Goal: Task Accomplishment & Management: Use online tool/utility

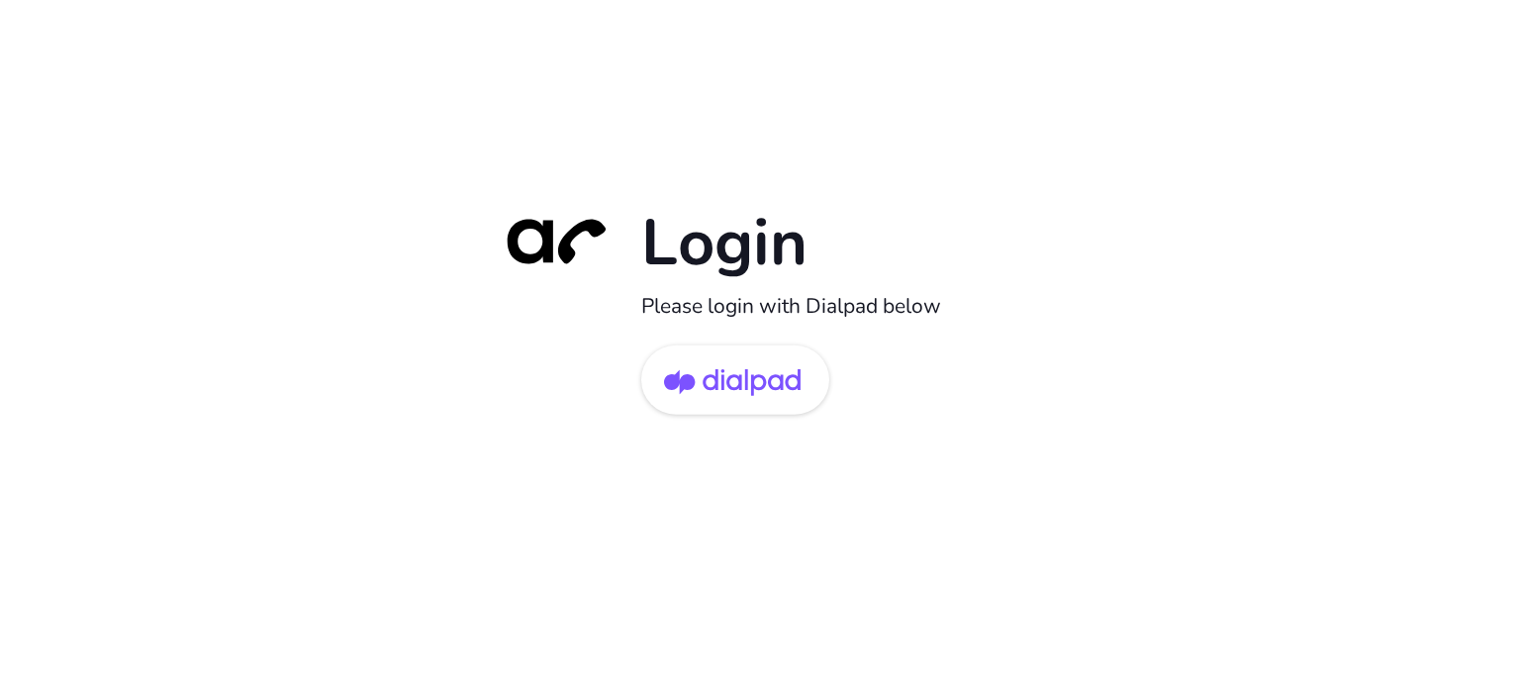
click at [831, 177] on div "Login Please login with Dialpad below" at bounding box center [760, 344] width 1520 height 688
click at [1164, 294] on div "Login Please login with Dialpad below" at bounding box center [760, 344] width 1520 height 688
click at [1164, 255] on div "Login Please login with Dialpad below" at bounding box center [760, 344] width 1520 height 688
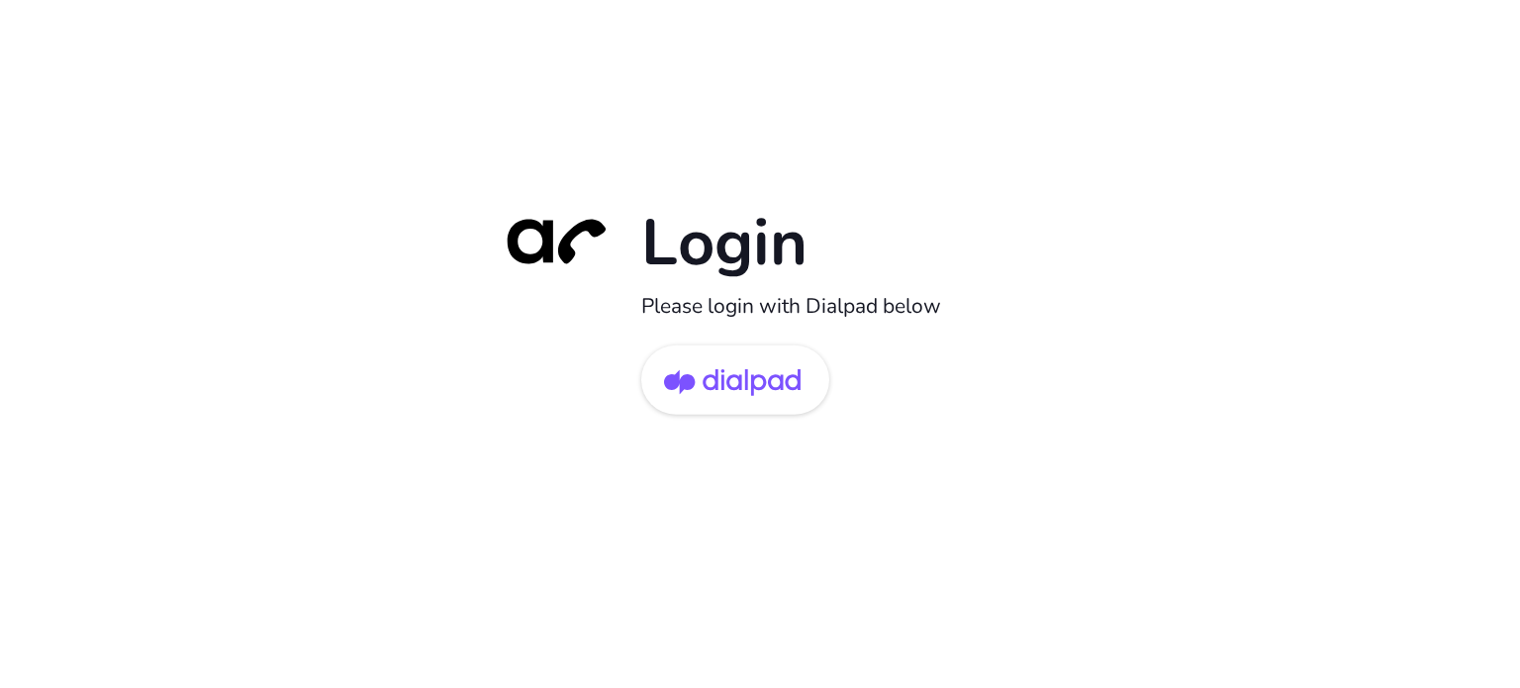
click at [1164, 255] on div "Login Please login with Dialpad below" at bounding box center [760, 344] width 1520 height 688
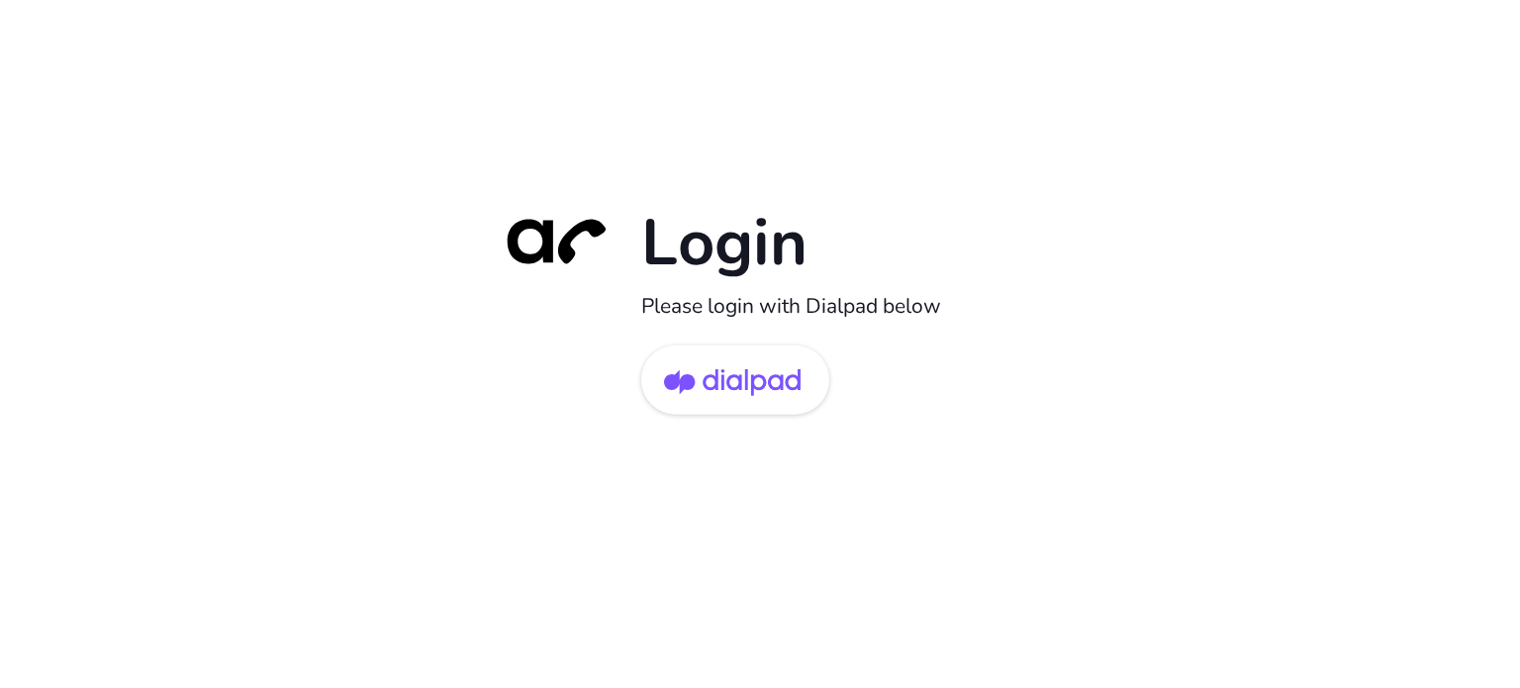
click at [1164, 255] on div "Login Please login with Dialpad below" at bounding box center [760, 344] width 1520 height 688
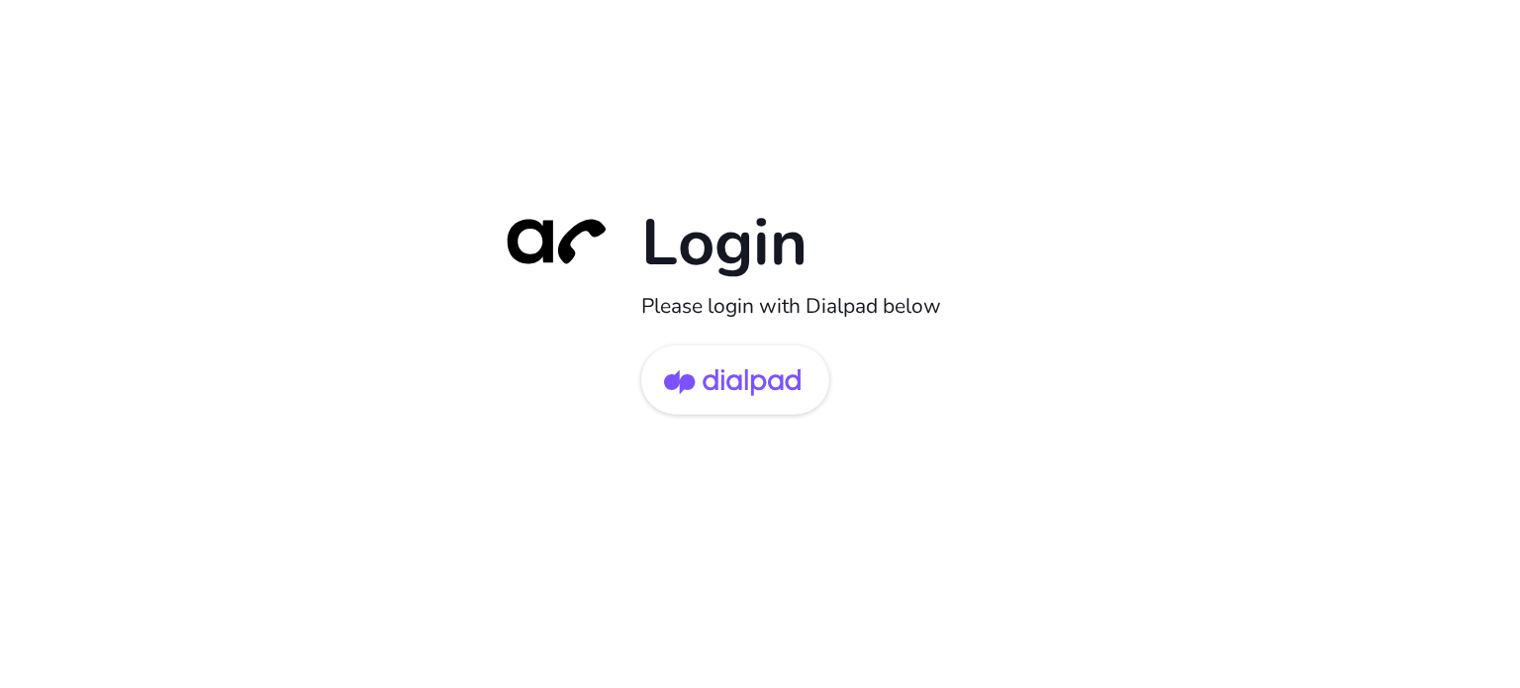
click at [1164, 255] on div "Login Please login with Dialpad below" at bounding box center [760, 344] width 1520 height 688
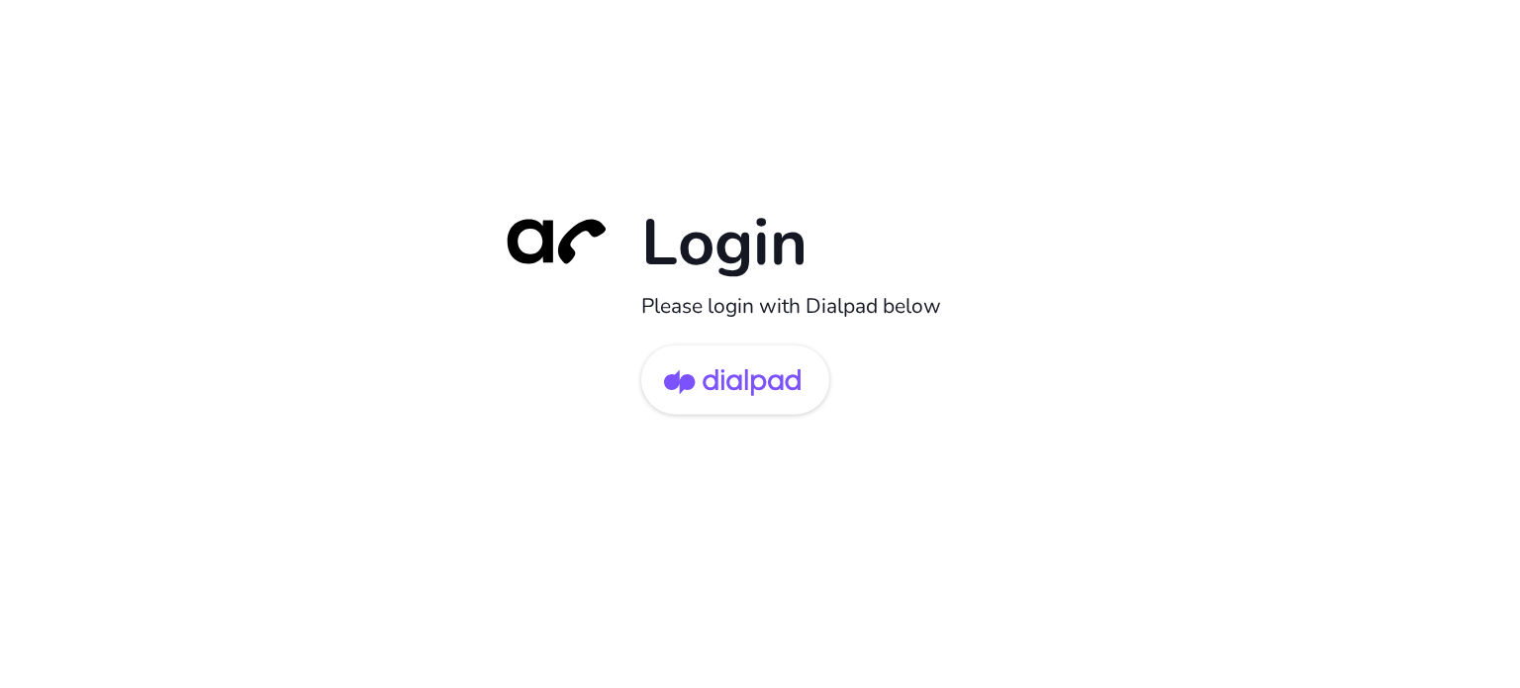
click at [1164, 255] on div "Login Please login with Dialpad below" at bounding box center [760, 344] width 1520 height 688
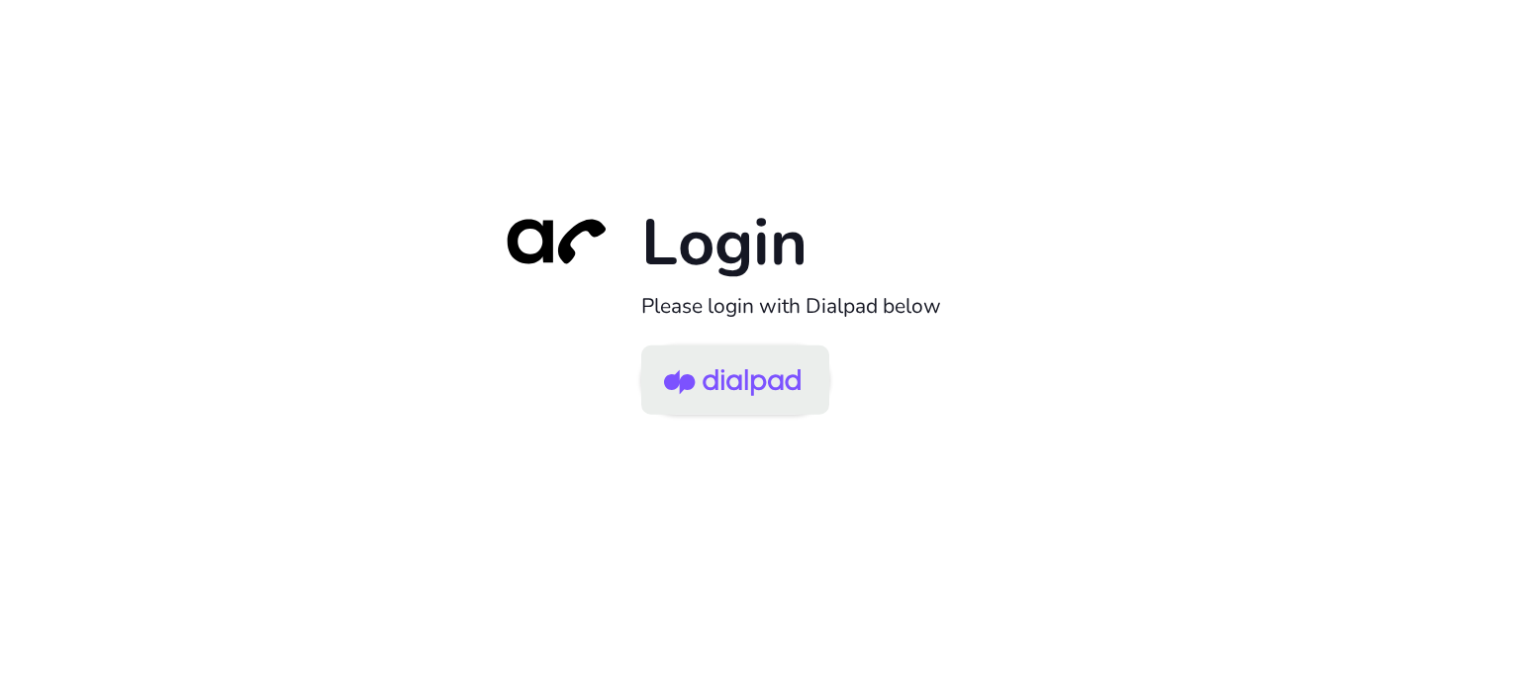
click at [716, 380] on img at bounding box center [732, 381] width 137 height 64
